Goal: Transaction & Acquisition: Purchase product/service

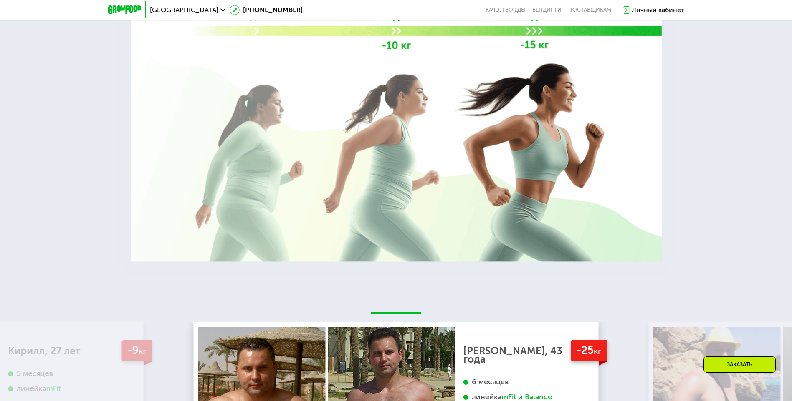
scroll to position [1600, 0]
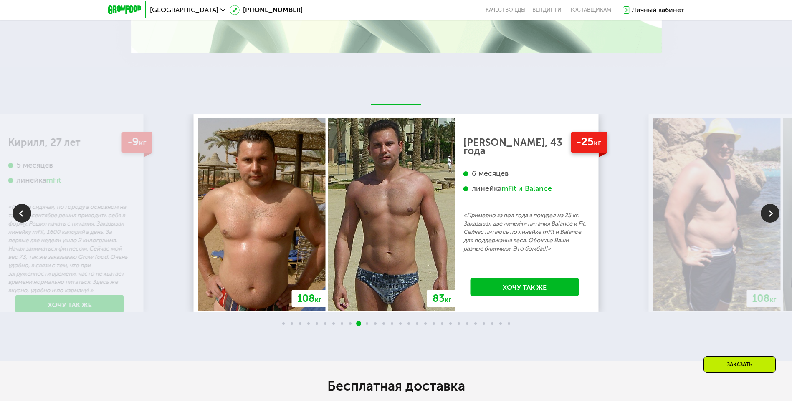
click at [756, 215] on img at bounding box center [716, 215] width 127 height 193
click at [774, 214] on img at bounding box center [769, 213] width 19 height 19
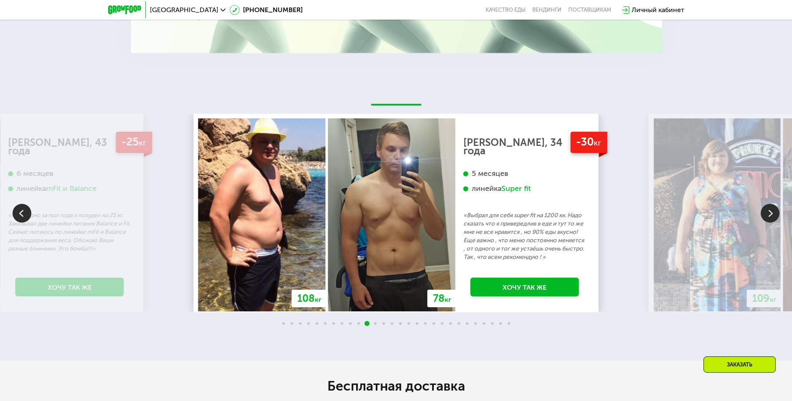
click at [774, 214] on img at bounding box center [769, 213] width 19 height 19
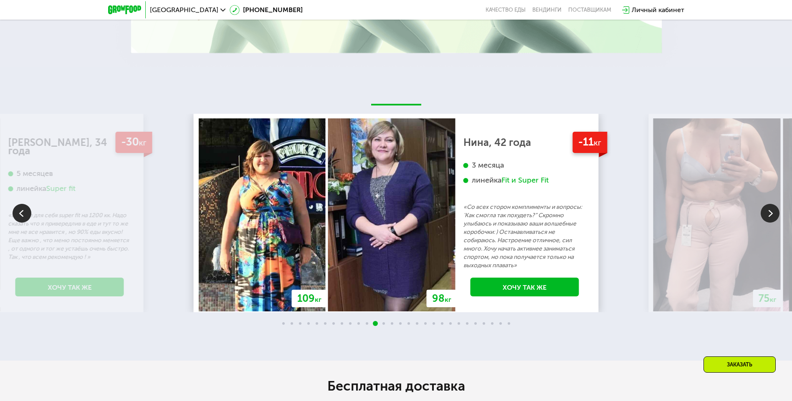
click at [774, 212] on img at bounding box center [769, 213] width 19 height 19
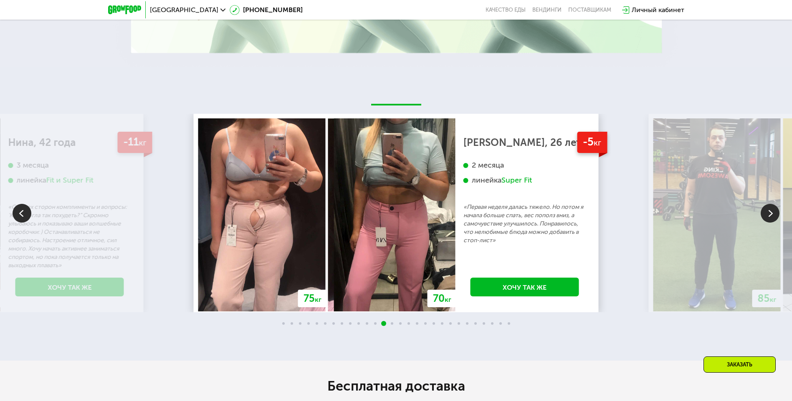
click at [774, 212] on img at bounding box center [769, 213] width 19 height 19
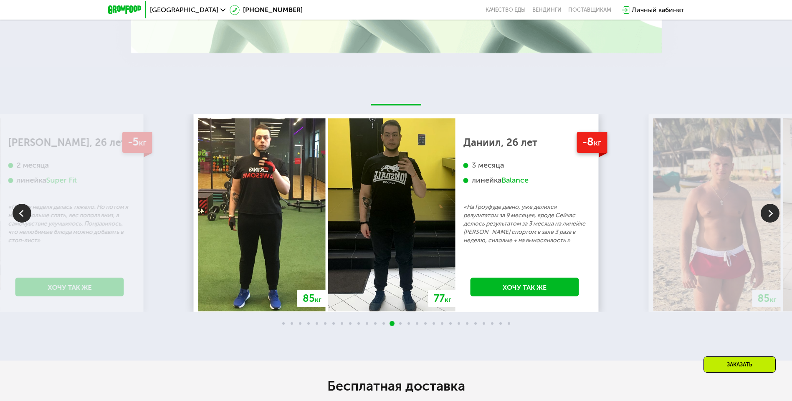
click at [774, 212] on img at bounding box center [769, 213] width 19 height 19
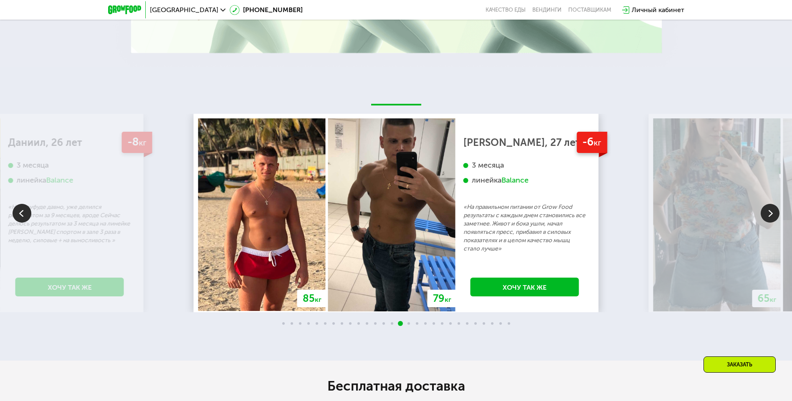
click at [774, 212] on img at bounding box center [769, 213] width 19 height 19
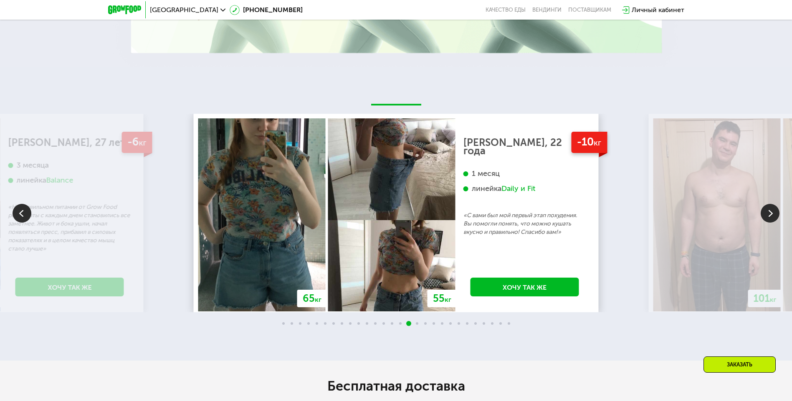
click at [774, 212] on img at bounding box center [769, 213] width 19 height 19
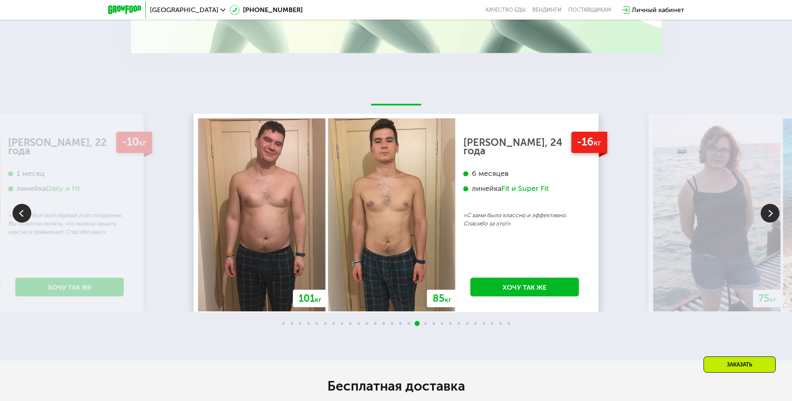
click at [774, 212] on img at bounding box center [769, 213] width 19 height 19
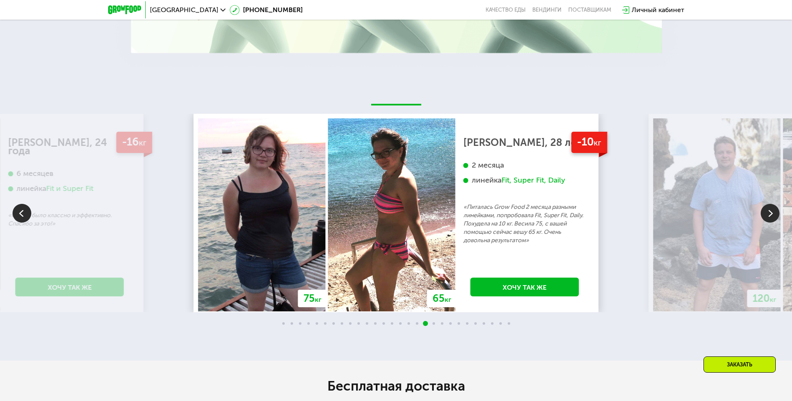
click at [772, 212] on img at bounding box center [769, 213] width 19 height 19
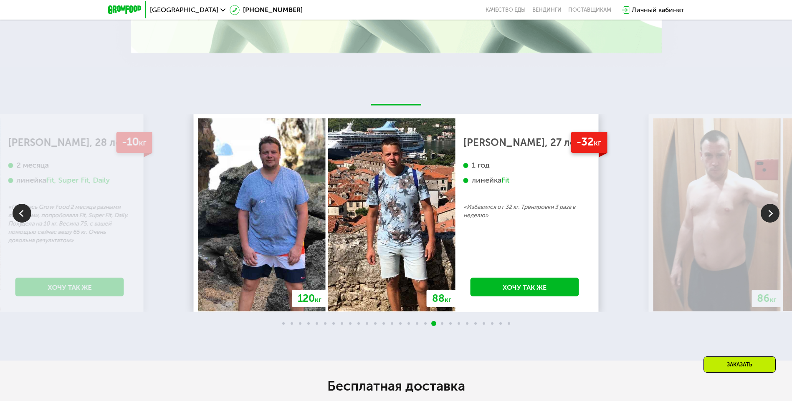
click at [772, 212] on img at bounding box center [769, 213] width 19 height 19
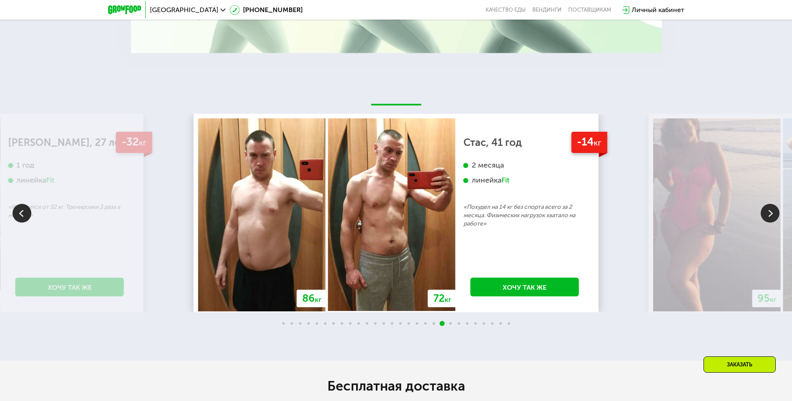
click at [772, 212] on img at bounding box center [769, 213] width 19 height 19
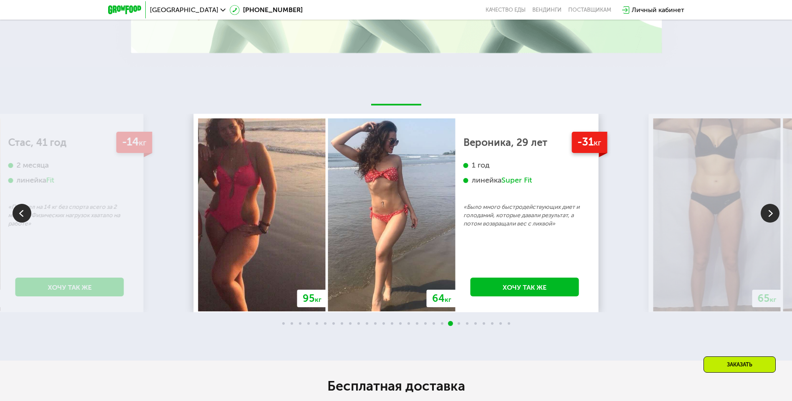
click at [772, 212] on img at bounding box center [769, 213] width 19 height 19
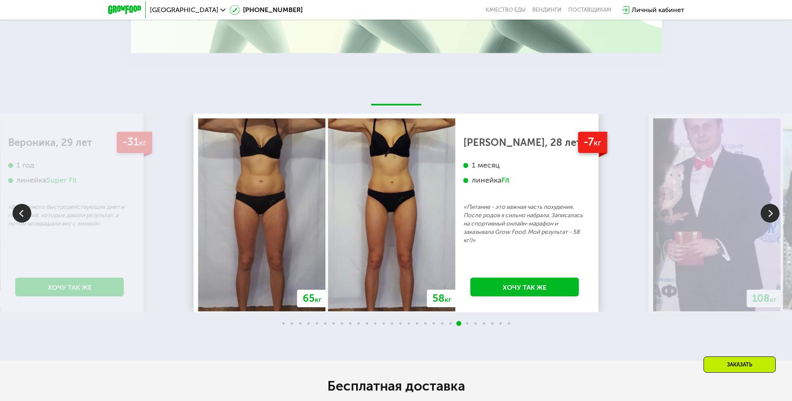
click at [772, 212] on img at bounding box center [769, 213] width 19 height 19
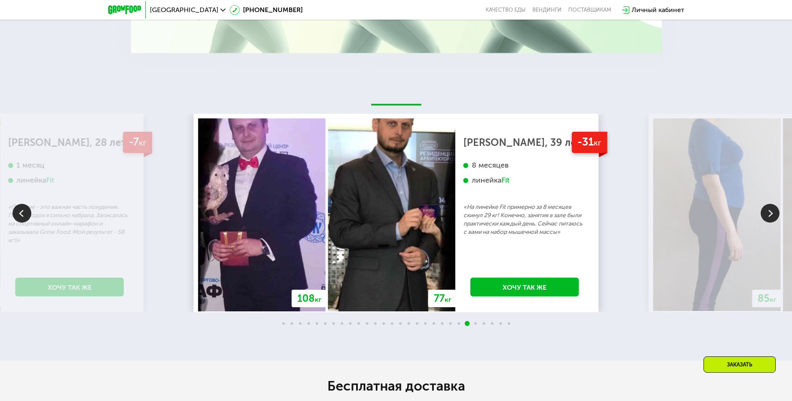
click at [772, 212] on img at bounding box center [769, 213] width 19 height 19
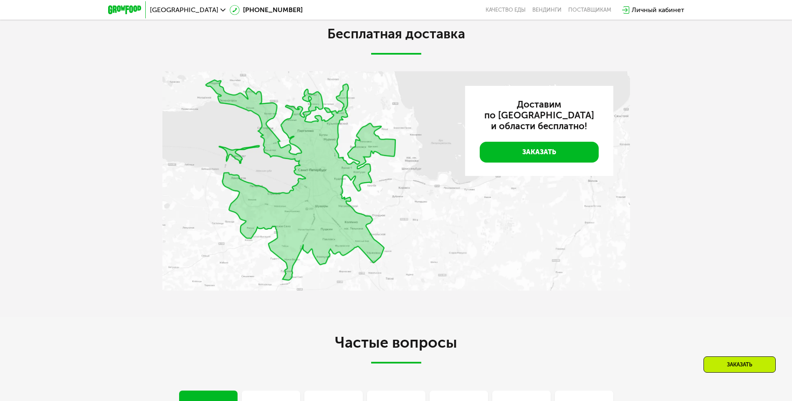
scroll to position [2045, 0]
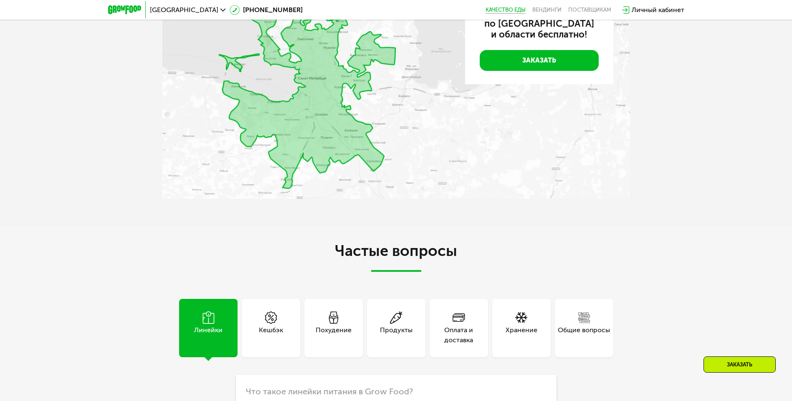
click at [502, 7] on link "Качество еды" at bounding box center [505, 10] width 40 height 7
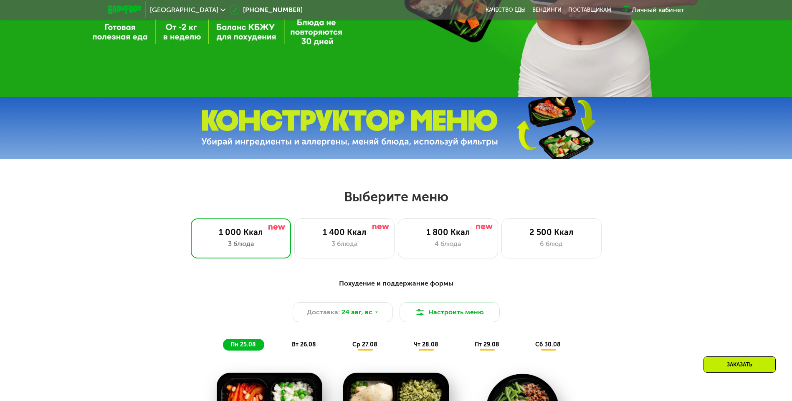
scroll to position [292, 0]
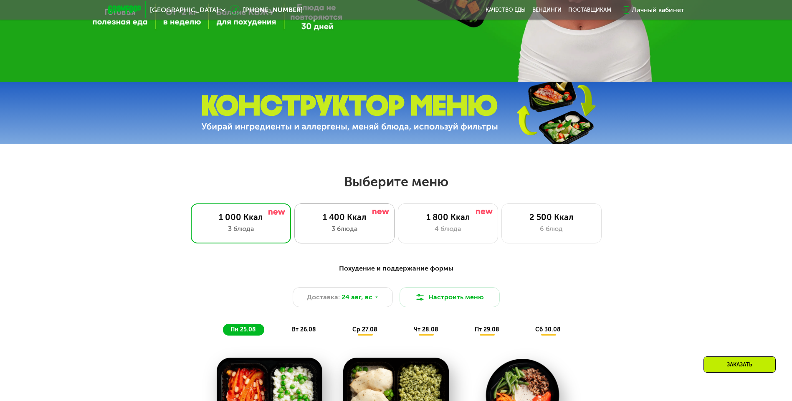
click at [335, 227] on div "3 блюда" at bounding box center [344, 229] width 83 height 10
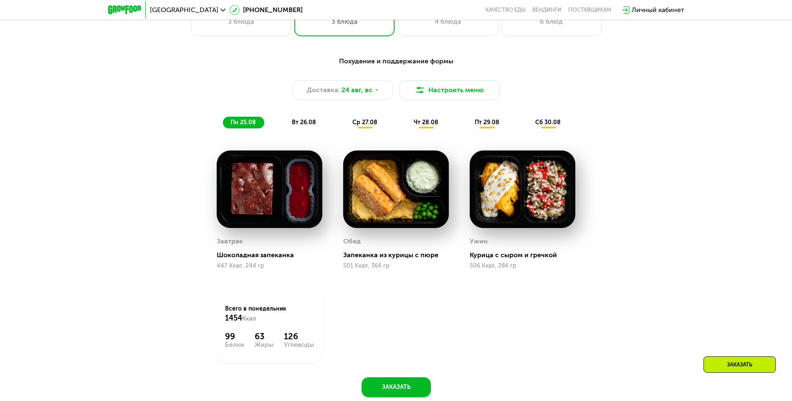
scroll to position [459, 0]
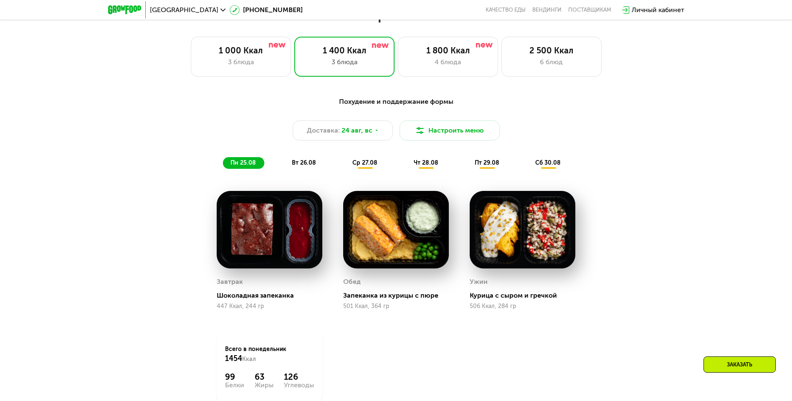
click at [553, 166] on span "сб 30.08" at bounding box center [547, 162] width 25 height 7
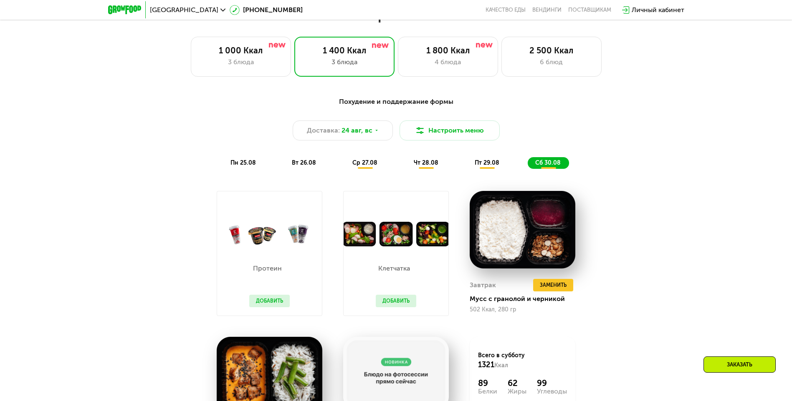
click at [470, 81] on div "Выберите меню 1 000 Ккал 3 блюда 1 400 Ккал 3 блюда 1 800 Ккал 4 блюда 2 500 Кк…" at bounding box center [396, 259] width 792 height 505
click at [462, 63] on div "4 блюда" at bounding box center [447, 62] width 83 height 10
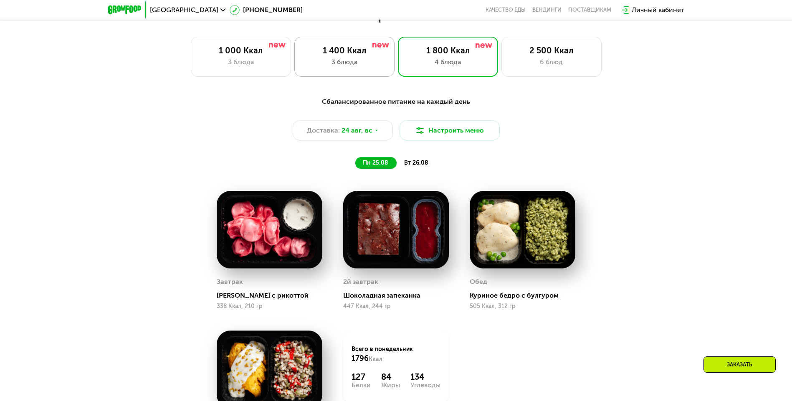
click at [346, 49] on div "1 400 Ккал" at bounding box center [344, 50] width 83 height 10
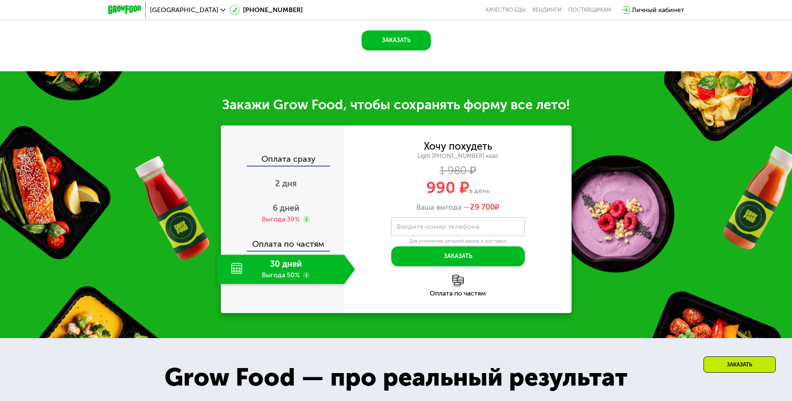
scroll to position [918, 0]
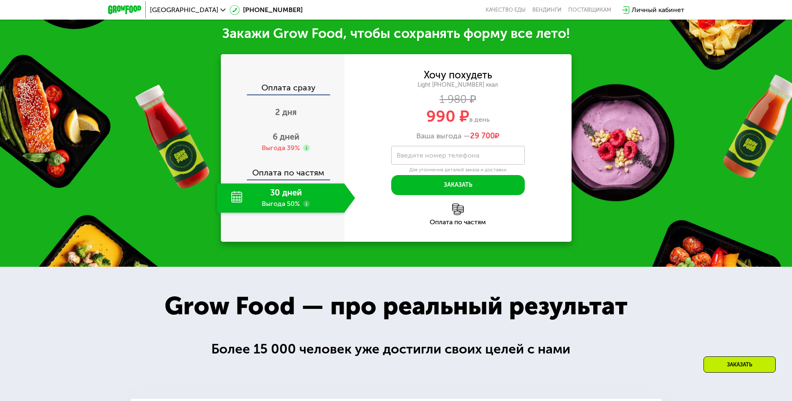
click at [307, 207] on use at bounding box center [306, 204] width 7 height 7
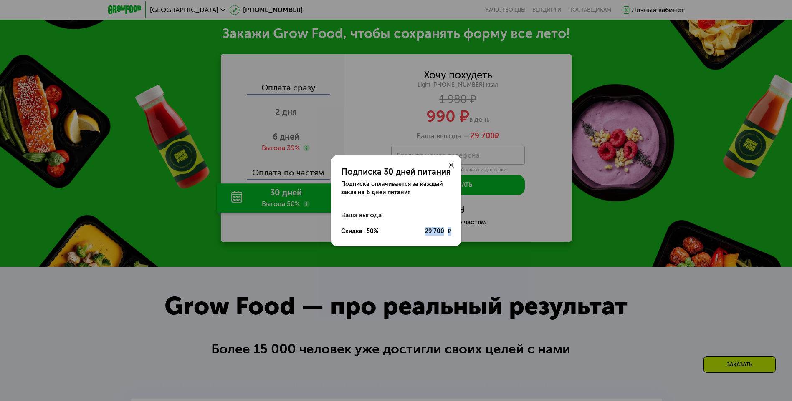
drag, startPoint x: 421, startPoint y: 231, endPoint x: 453, endPoint y: 224, distance: 31.9
click at [453, 224] on div "Ваша выгода Скидка -50% 29 700 ₽" at bounding box center [396, 223] width 130 height 33
click at [456, 225] on div "Ваша выгода Скидка -50% 29 700 ₽" at bounding box center [396, 223] width 130 height 33
drag, startPoint x: 420, startPoint y: 225, endPoint x: 464, endPoint y: 229, distance: 44.8
click at [464, 229] on div "Подписка 30 дней питания Подписка оплачивается за каждый заказ на 6 дней питани…" at bounding box center [396, 200] width 792 height 401
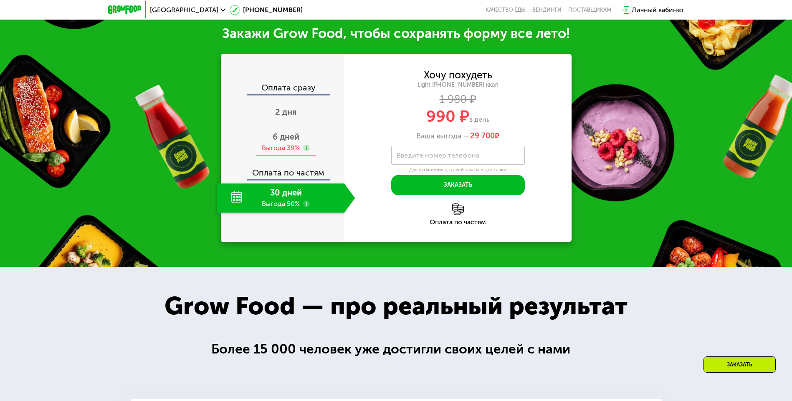
click at [292, 139] on span "6 дней" at bounding box center [285, 137] width 27 height 10
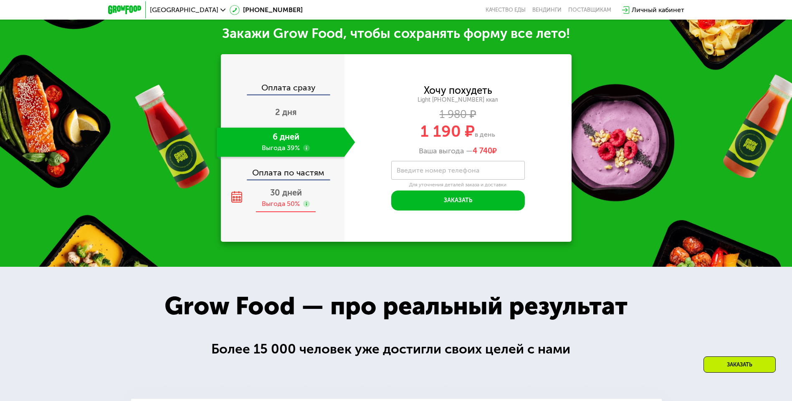
click at [261, 196] on div "30 дней Выгода 50%" at bounding box center [286, 198] width 139 height 29
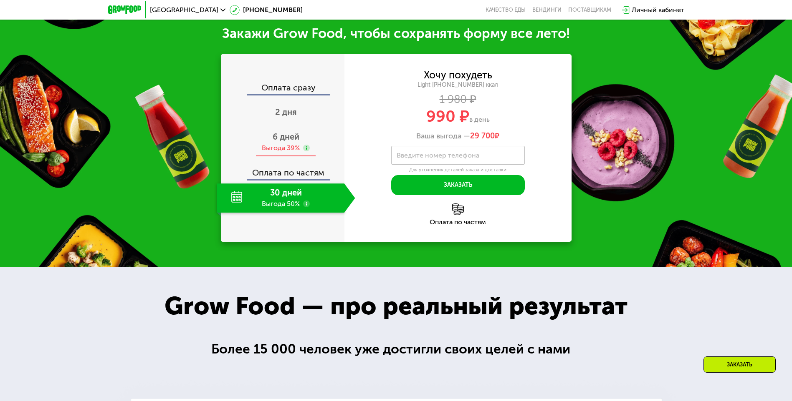
click at [268, 146] on div "6 дней Выгода 39%" at bounding box center [286, 142] width 139 height 29
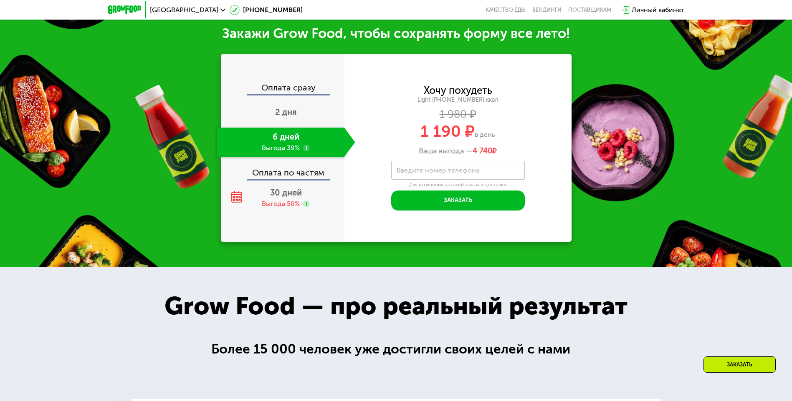
click at [307, 150] on use at bounding box center [306, 148] width 7 height 7
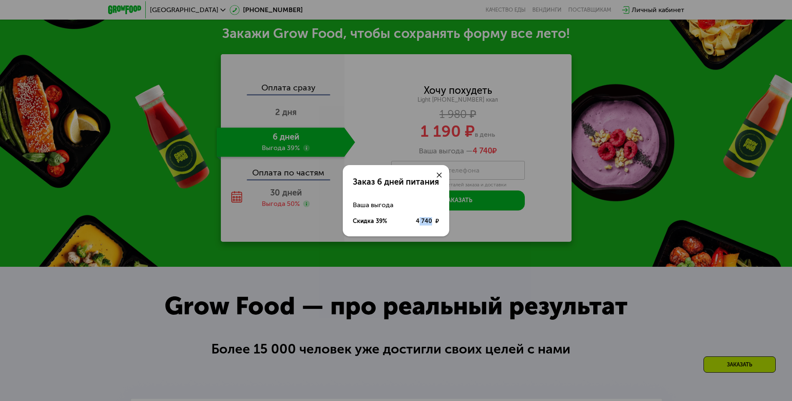
drag, startPoint x: 420, startPoint y: 222, endPoint x: 434, endPoint y: 219, distance: 14.5
click at [434, 219] on div "4 740 ₽" at bounding box center [427, 221] width 23 height 8
drag, startPoint x: 434, startPoint y: 219, endPoint x: 412, endPoint y: 220, distance: 22.1
click at [412, 220] on div "Скидка 39% 4 740 ₽" at bounding box center [396, 222] width 86 height 16
drag, startPoint x: 412, startPoint y: 220, endPoint x: 436, endPoint y: 259, distance: 45.5
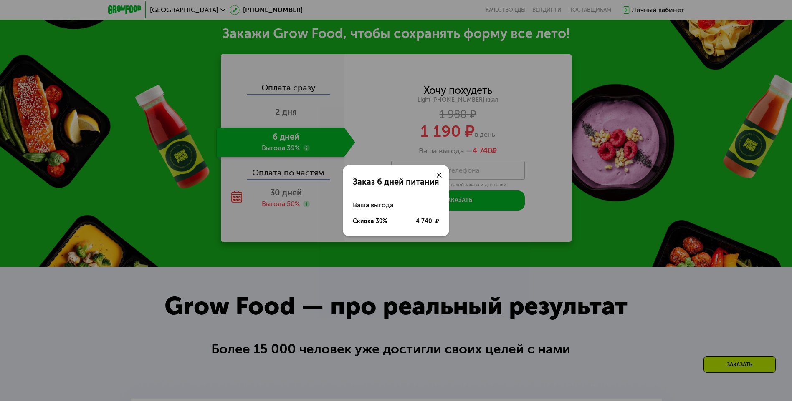
click at [436, 260] on div "Заказ 6 дней питания Ваша выгода Скидка 39% 4 740 ₽" at bounding box center [396, 200] width 792 height 401
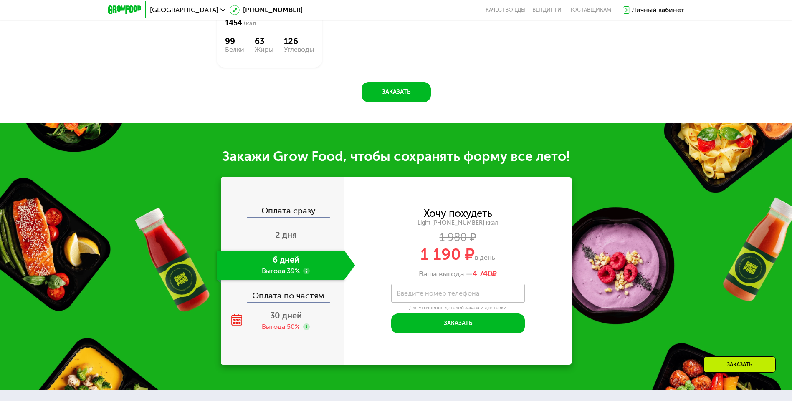
scroll to position [793, 0]
